Goal: Transaction & Acquisition: Purchase product/service

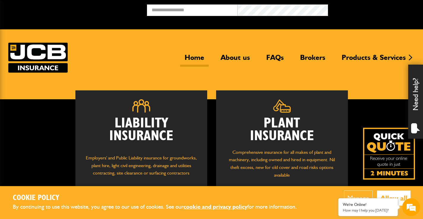
click at [253, 134] on h2 "Plant Insurance" at bounding box center [282, 130] width 114 height 26
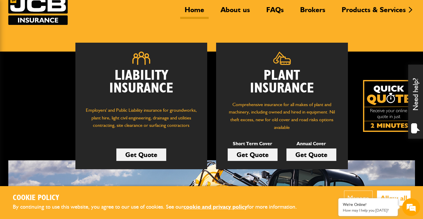
scroll to position [50, 0]
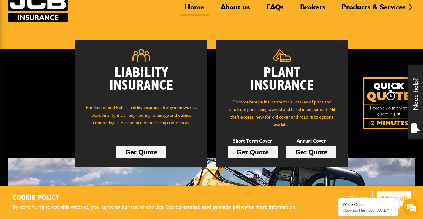
click at [250, 153] on link "Get Quote" at bounding box center [253, 152] width 50 height 12
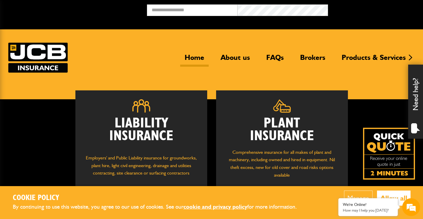
scroll to position [50, 0]
click at [46, 34] on header "Home About us FAQs Brokers Products & Services Construction insurance Car and c…" at bounding box center [211, 64] width 423 height 70
